Goal: Transaction & Acquisition: Purchase product/service

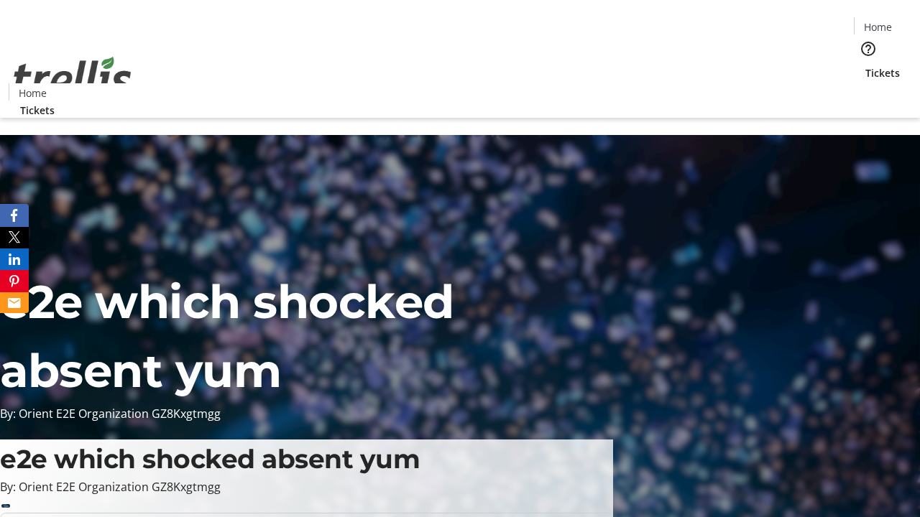
click at [865, 65] on span "Tickets" at bounding box center [882, 72] width 34 height 15
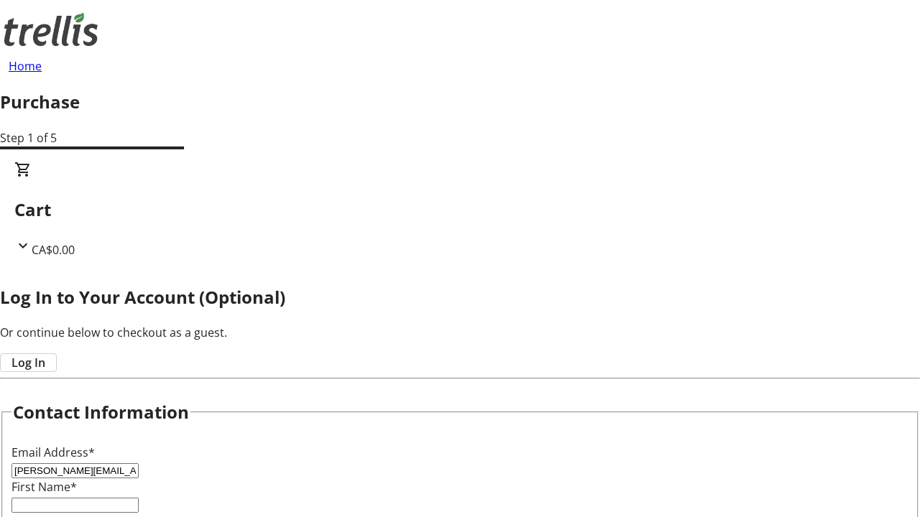
type input "[PERSON_NAME][EMAIL_ADDRESS][DOMAIN_NAME]"
type input "[PERSON_NAME]"
type input "Tromp"
